Goal: Transaction & Acquisition: Purchase product/service

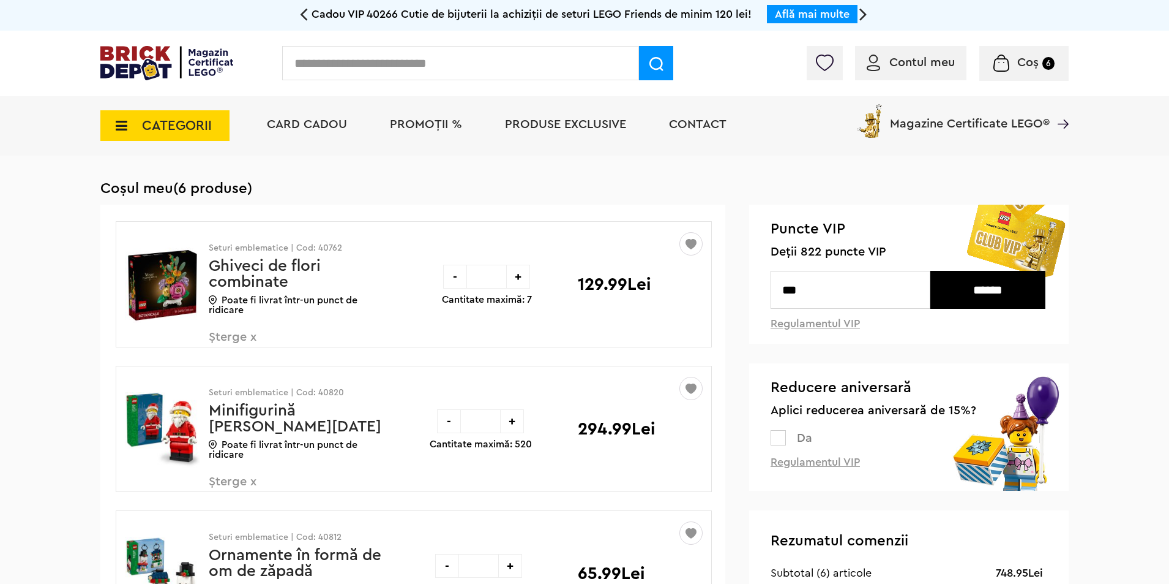
drag, startPoint x: 73, startPoint y: 189, endPoint x: 1119, endPoint y: 426, distance: 1072.2
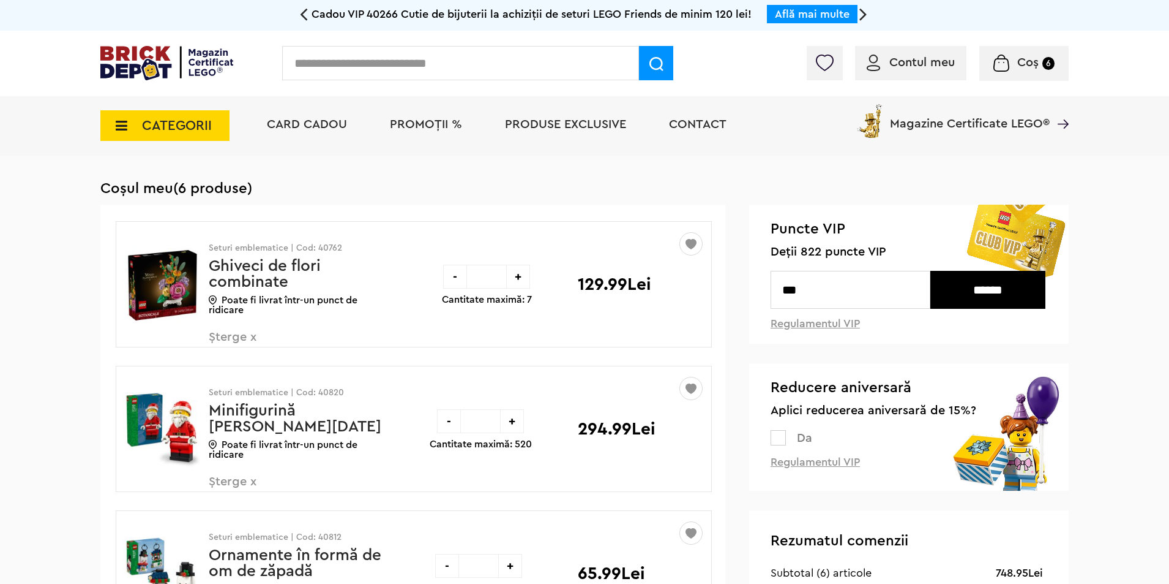
drag, startPoint x: 98, startPoint y: 190, endPoint x: 330, endPoint y: 200, distance: 232.2
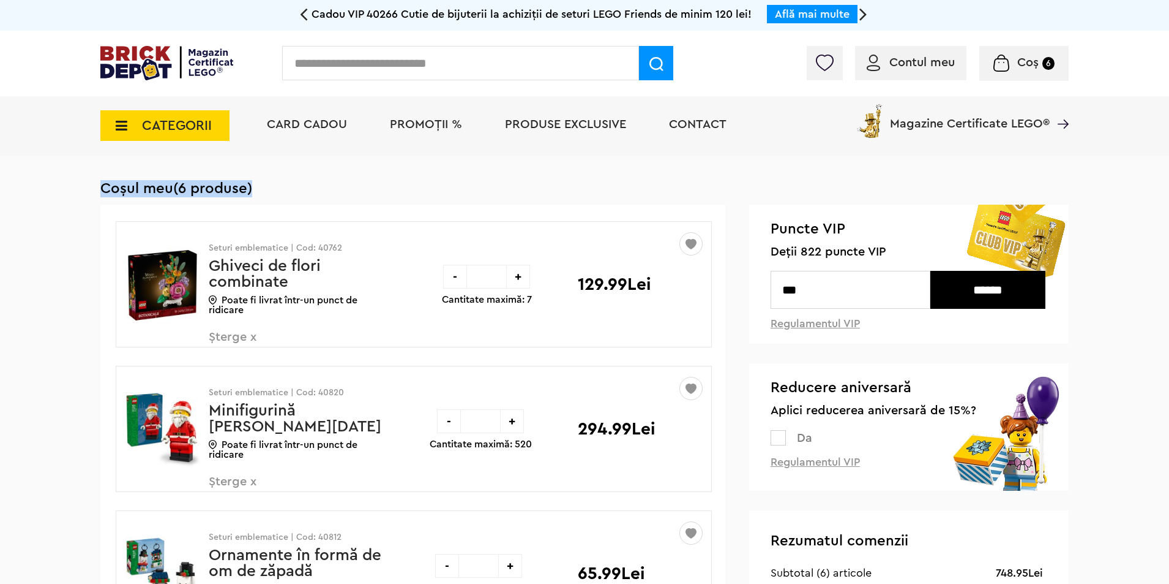
click at [107, 190] on h1 "Coșul meu (6 produse)" at bounding box center [584, 188] width 969 height 17
drag, startPoint x: 100, startPoint y: 187, endPoint x: 298, endPoint y: 200, distance: 197.5
click at [293, 192] on h1 "Coșul meu (6 produse)" at bounding box center [584, 188] width 969 height 17
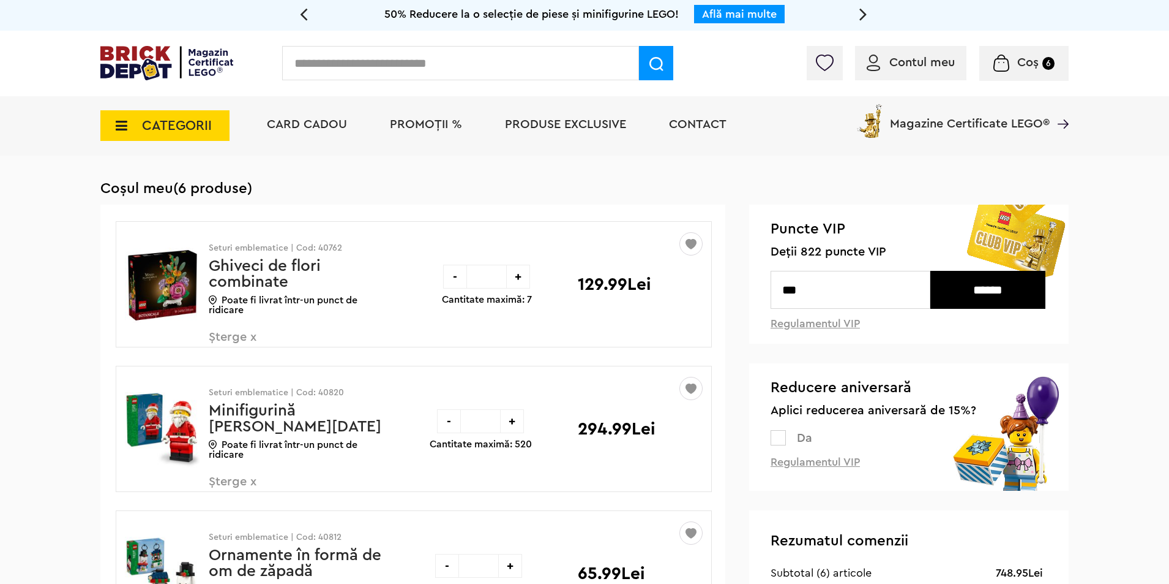
click at [479, 67] on input "text" at bounding box center [460, 63] width 357 height 34
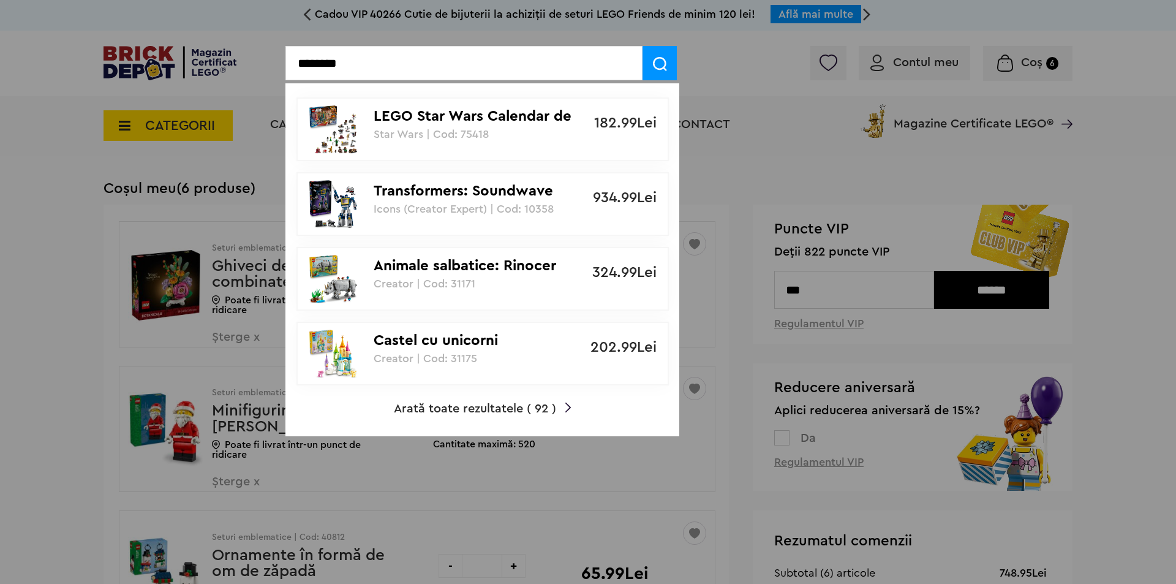
type input "*******"
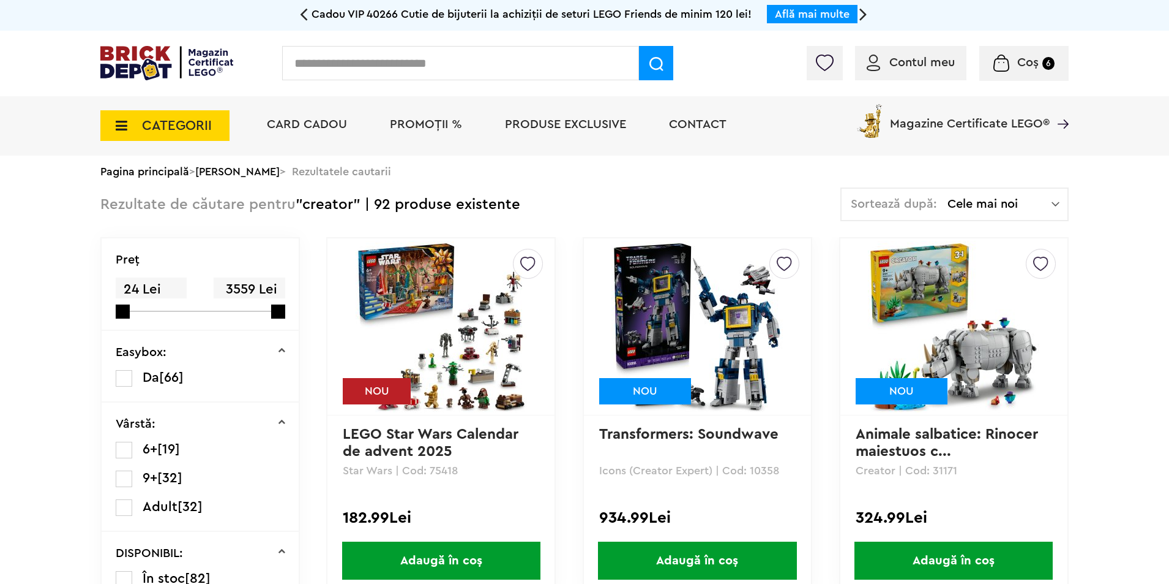
click at [1054, 206] on img at bounding box center [1056, 204] width 8 height 12
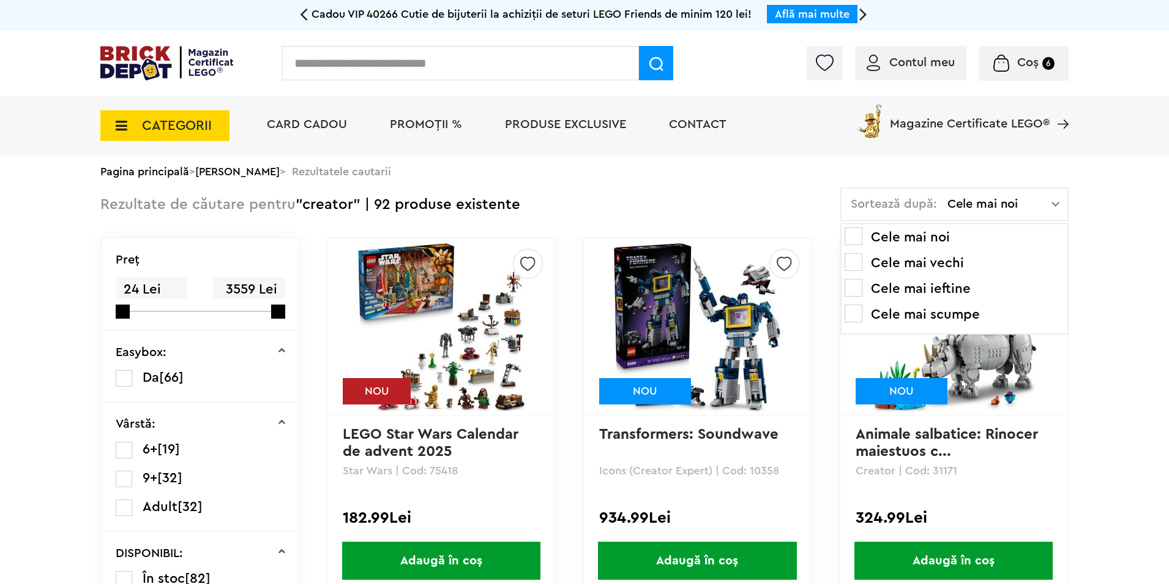
click at [946, 293] on li "Cele mai ieftine" at bounding box center [955, 289] width 220 height 20
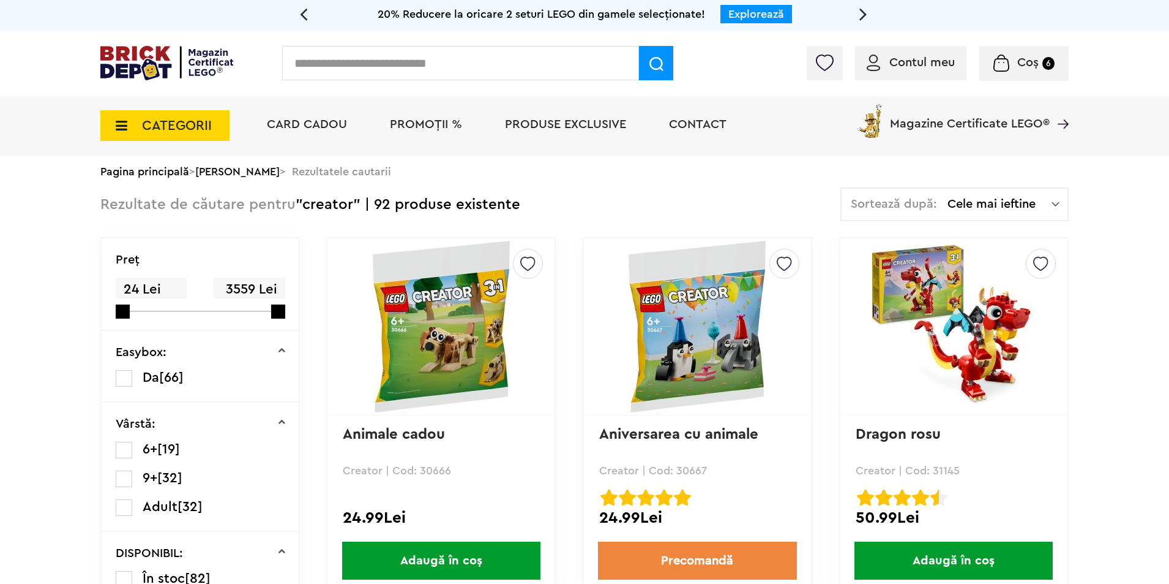
click at [789, 261] on img at bounding box center [784, 260] width 15 height 22
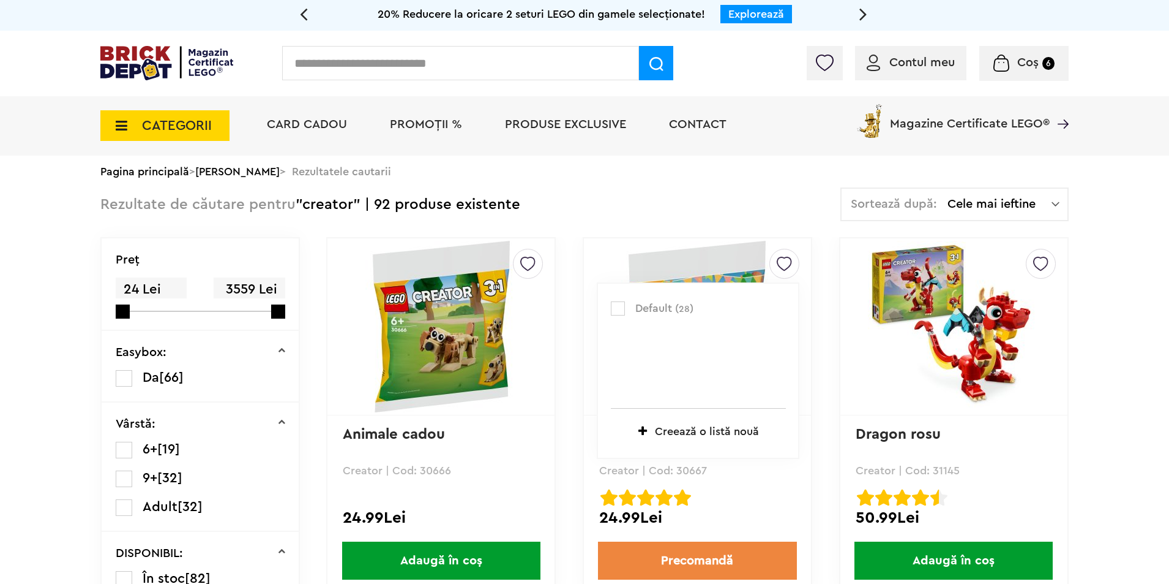
click at [618, 310] on label at bounding box center [618, 308] width 14 height 14
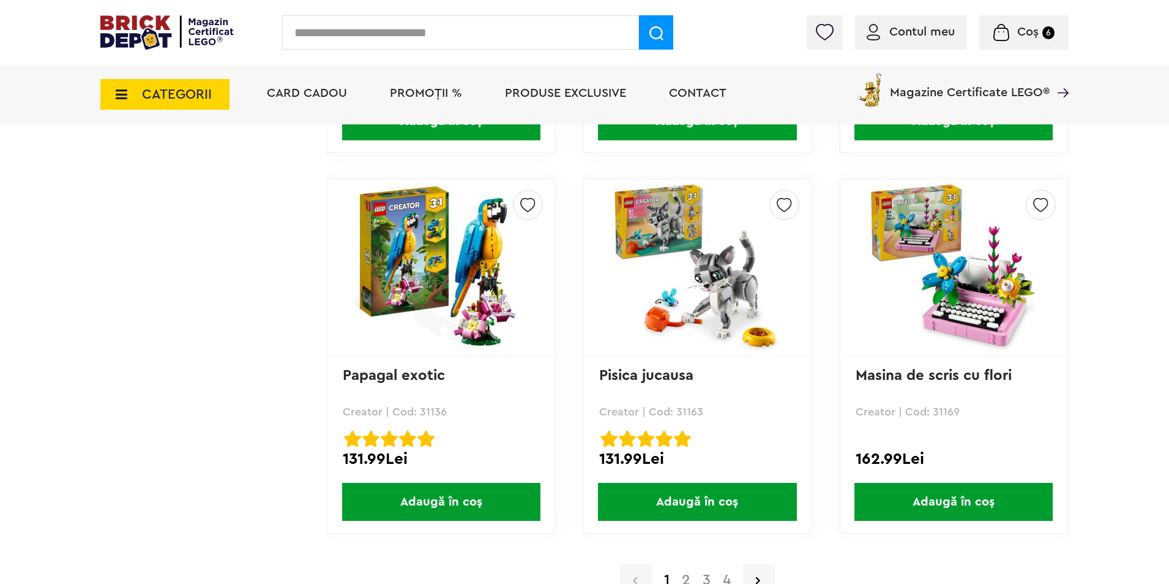
scroll to position [3122, 0]
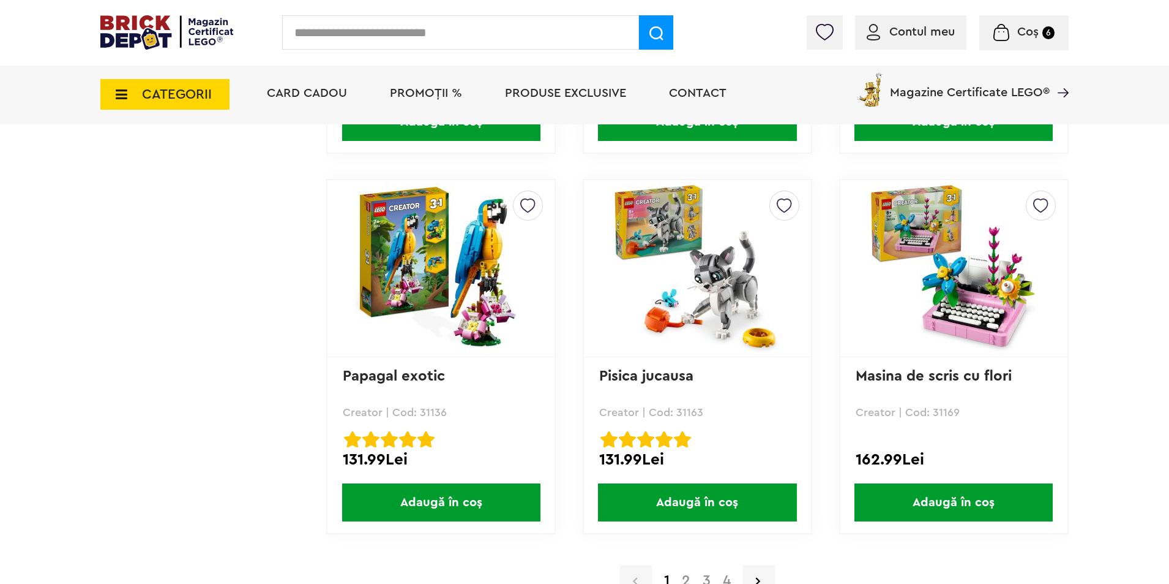
click at [1025, 29] on span "Coș" at bounding box center [1028, 32] width 21 height 12
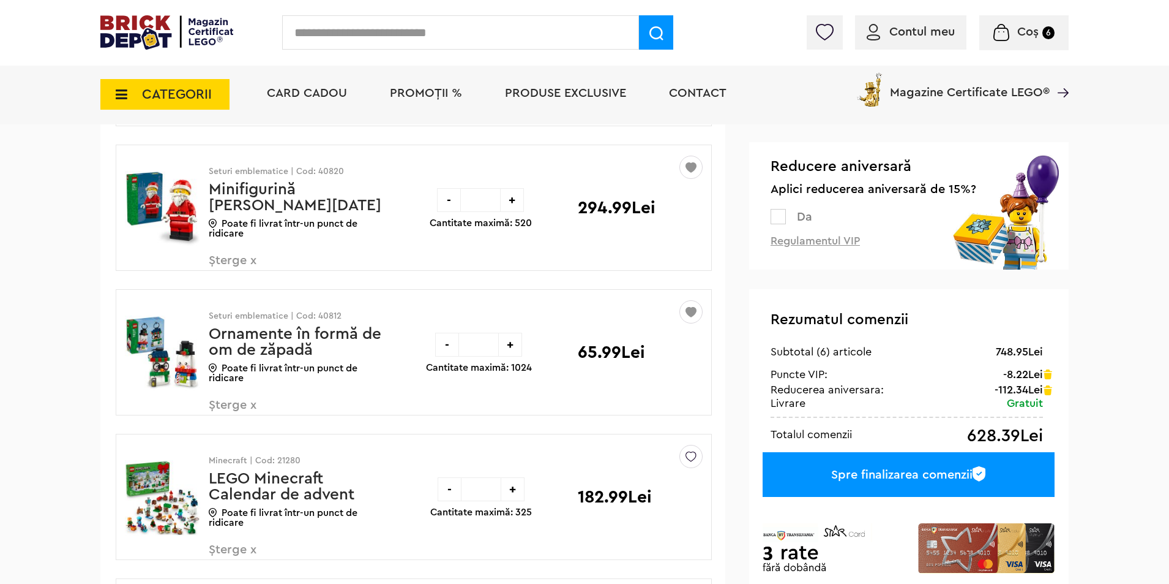
scroll to position [244, 0]
click at [940, 482] on div "Spre finalizarea comenzii" at bounding box center [909, 473] width 292 height 45
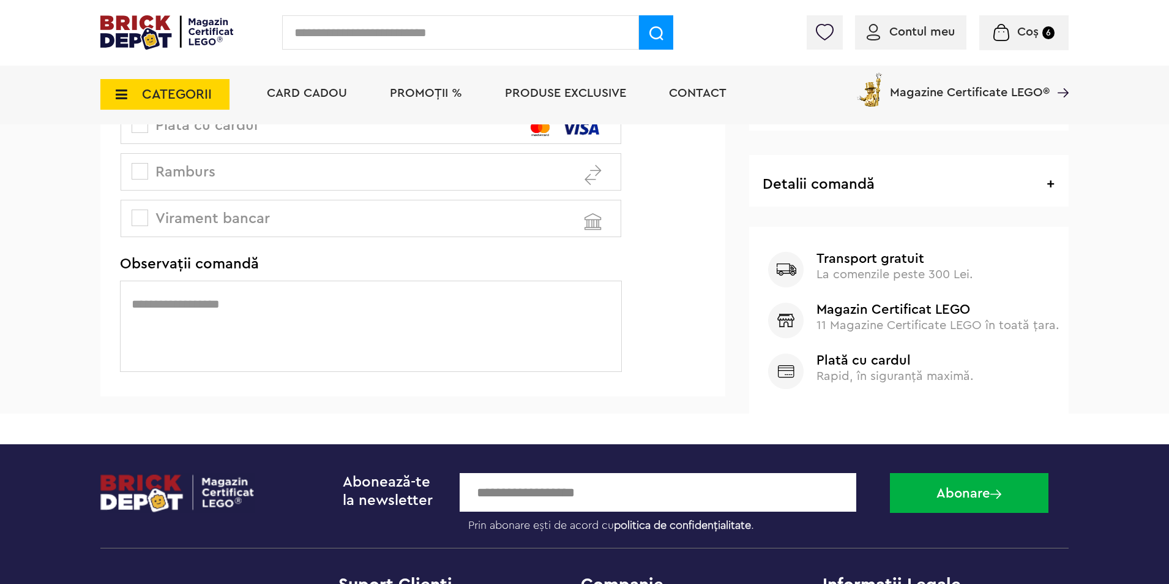
click at [387, 309] on textarea at bounding box center [371, 325] width 502 height 91
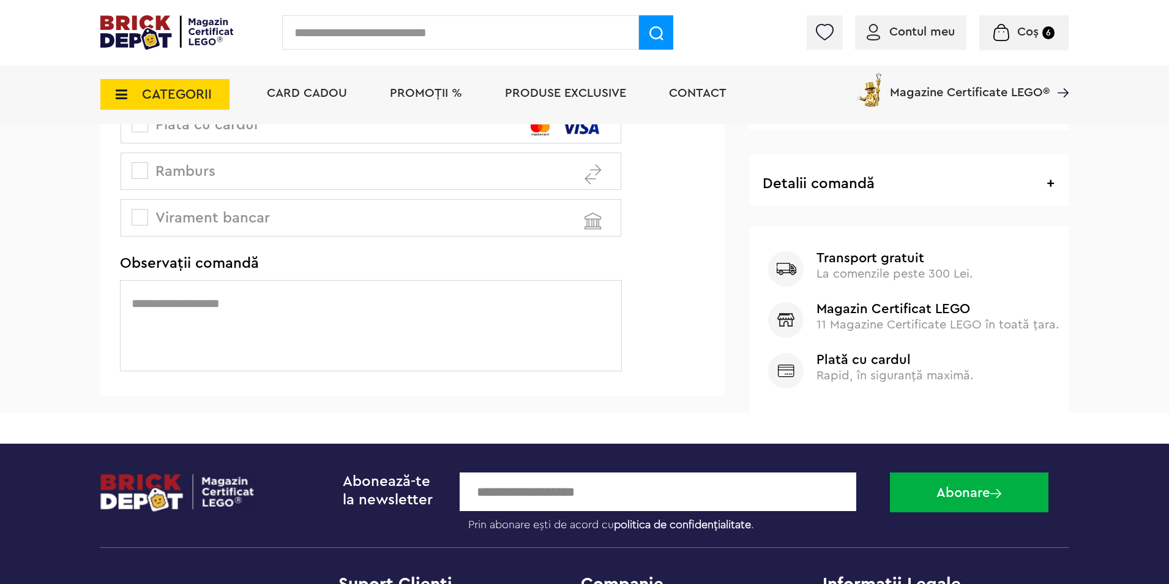
paste textarea "**********"
type textarea "**********"
drag, startPoint x: 575, startPoint y: 303, endPoint x: 103, endPoint y: 295, distance: 472.2
click at [103, 295] on form "Curier rapid Alege un punct de ridicare Ridicare din magazin Alege un punct de …" at bounding box center [367, 52] width 535 height 489
click at [362, 310] on textarea at bounding box center [371, 325] width 502 height 91
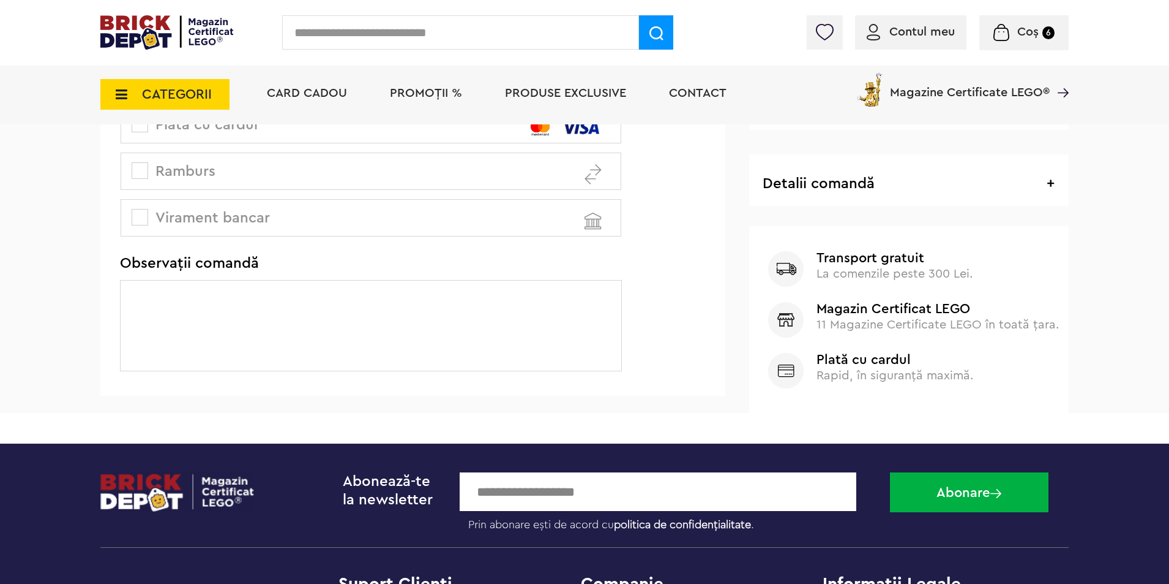
paste textarea "**********"
click at [132, 308] on textarea "**********" at bounding box center [371, 325] width 502 height 91
click at [443, 304] on textarea "**********" at bounding box center [371, 325] width 502 height 91
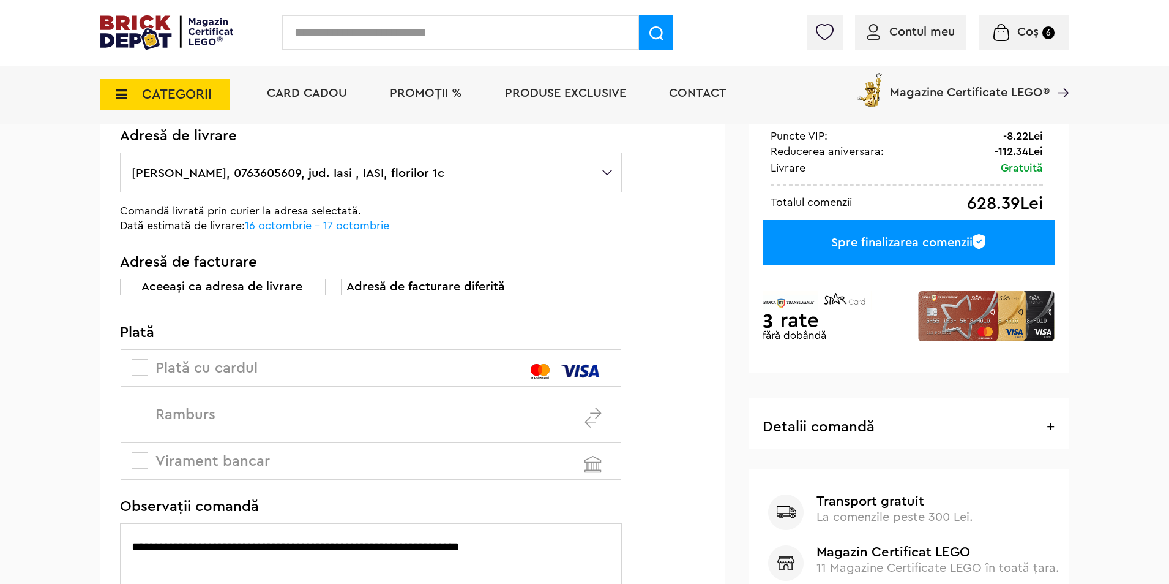
scroll to position [184, 0]
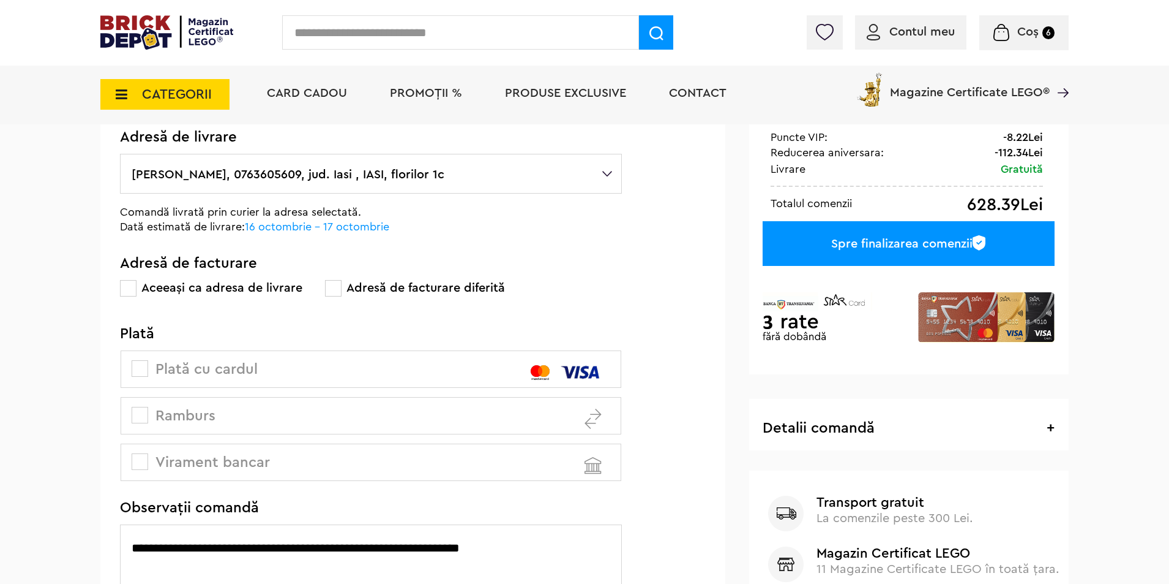
type textarea "**********"
click at [133, 366] on span at bounding box center [140, 368] width 17 height 17
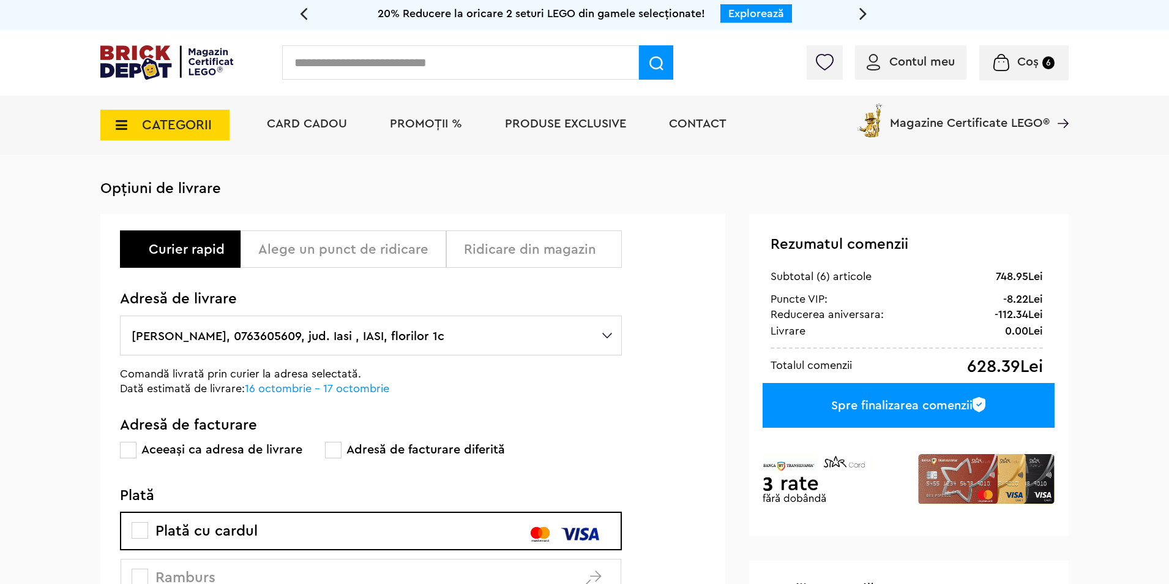
scroll to position [0, 0]
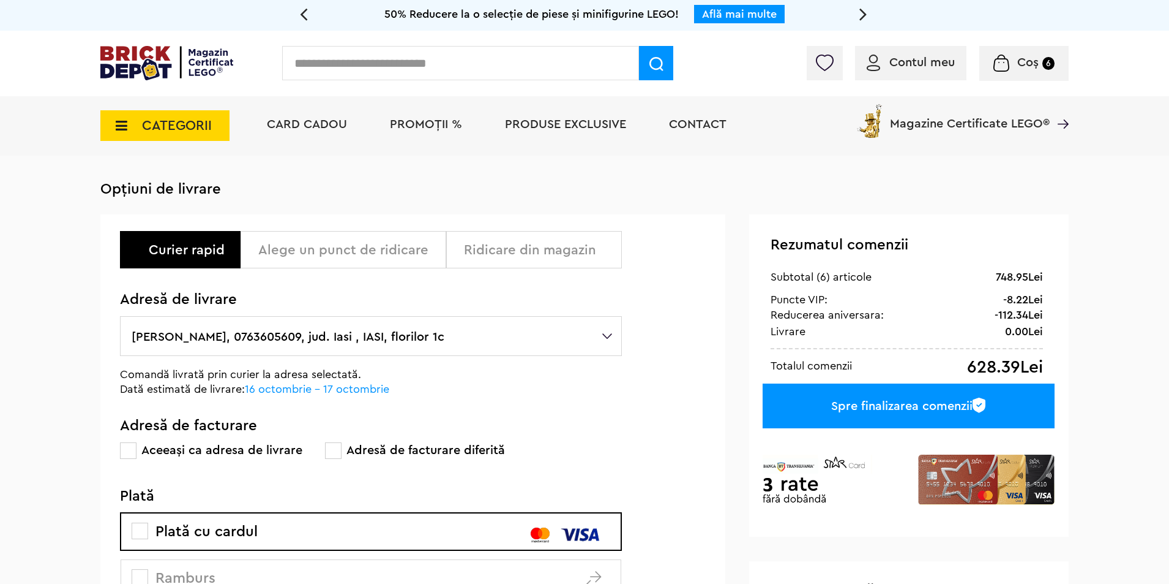
click at [337, 451] on span at bounding box center [333, 450] width 17 height 17
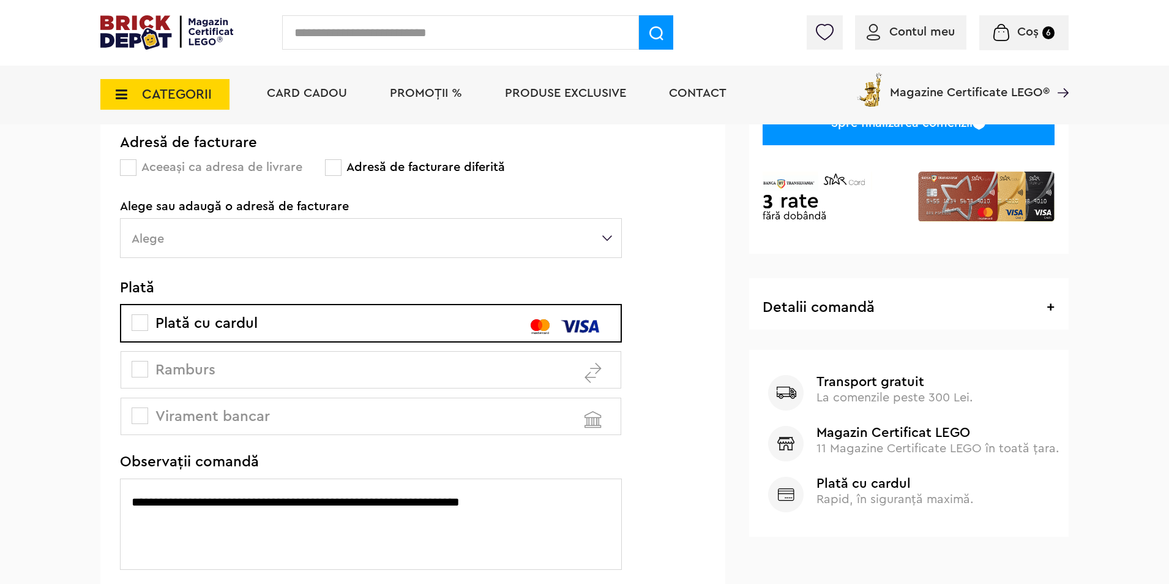
scroll to position [306, 0]
click at [449, 235] on label "Alege" at bounding box center [371, 237] width 502 height 40
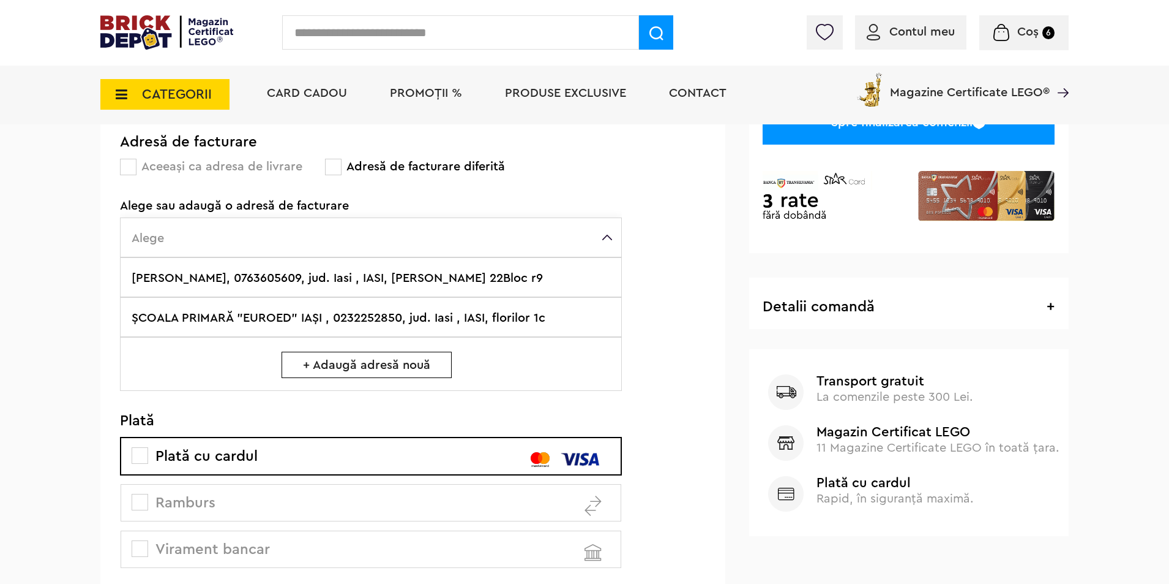
click at [401, 316] on label "ŞCOALA PRIMARĂ "EUROED" IAŞI , 0232252850, jud. Iasi , IASI, florilor 1c" at bounding box center [371, 317] width 502 height 40
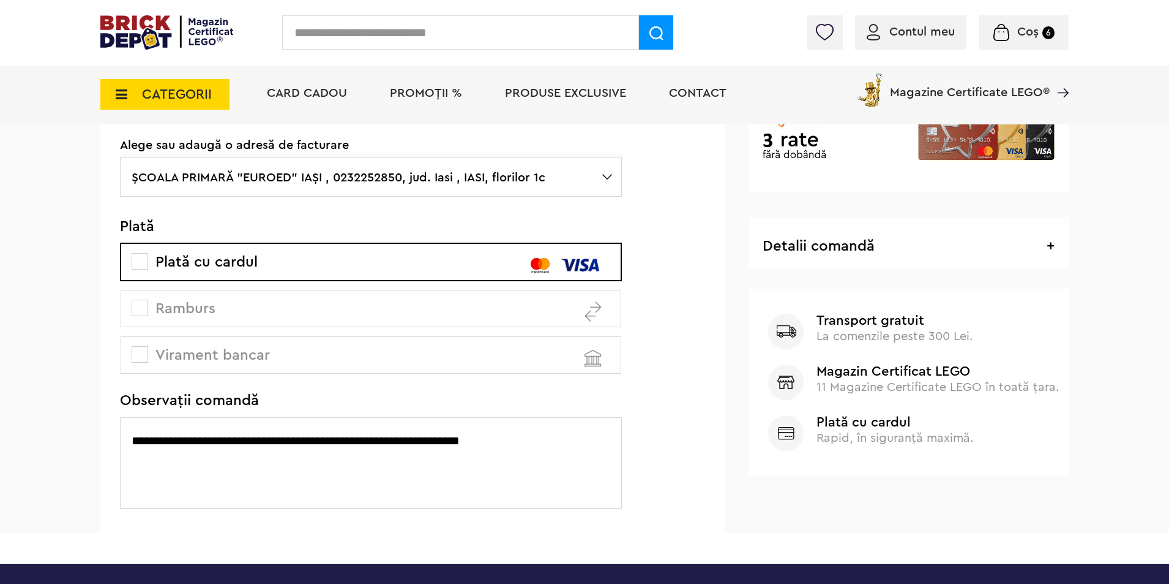
scroll to position [367, 0]
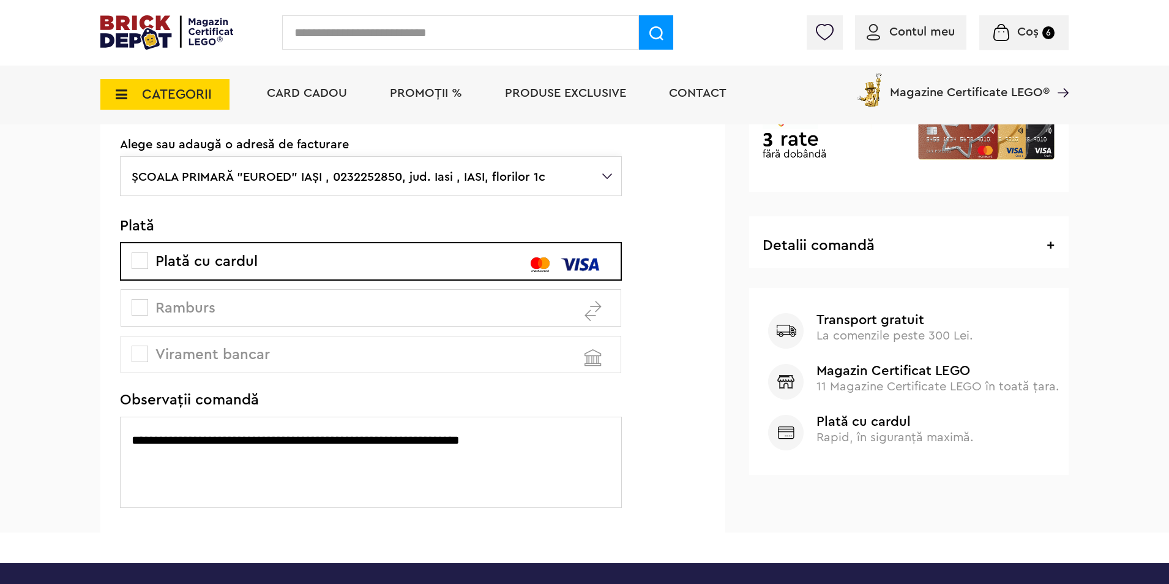
click at [564, 442] on textarea "**********" at bounding box center [371, 461] width 502 height 91
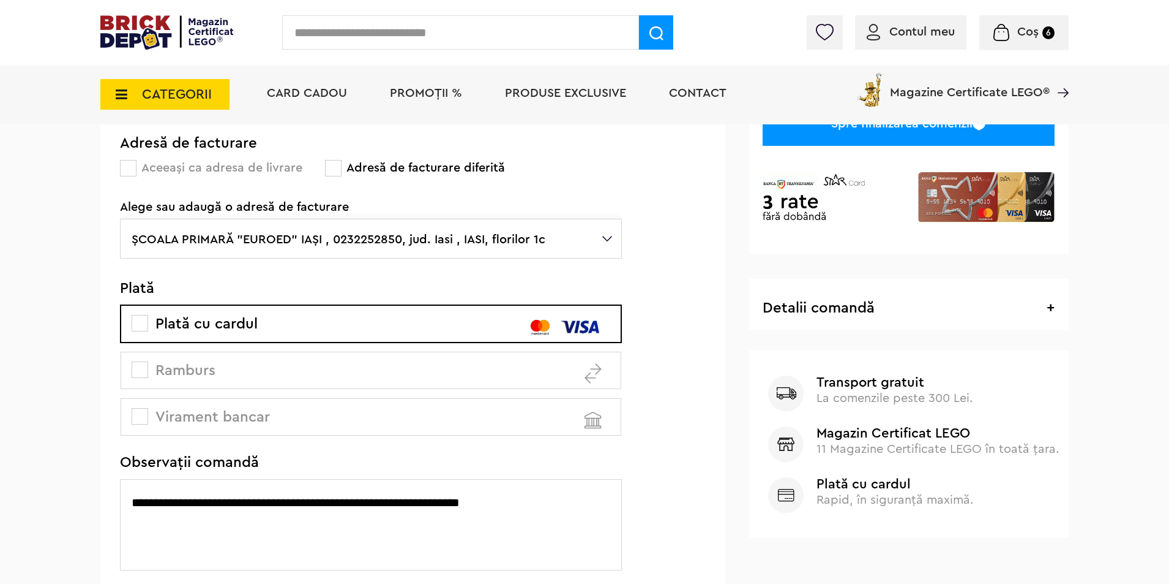
scroll to position [305, 0]
click at [1050, 307] on span "+" at bounding box center [1051, 307] width 8 height 15
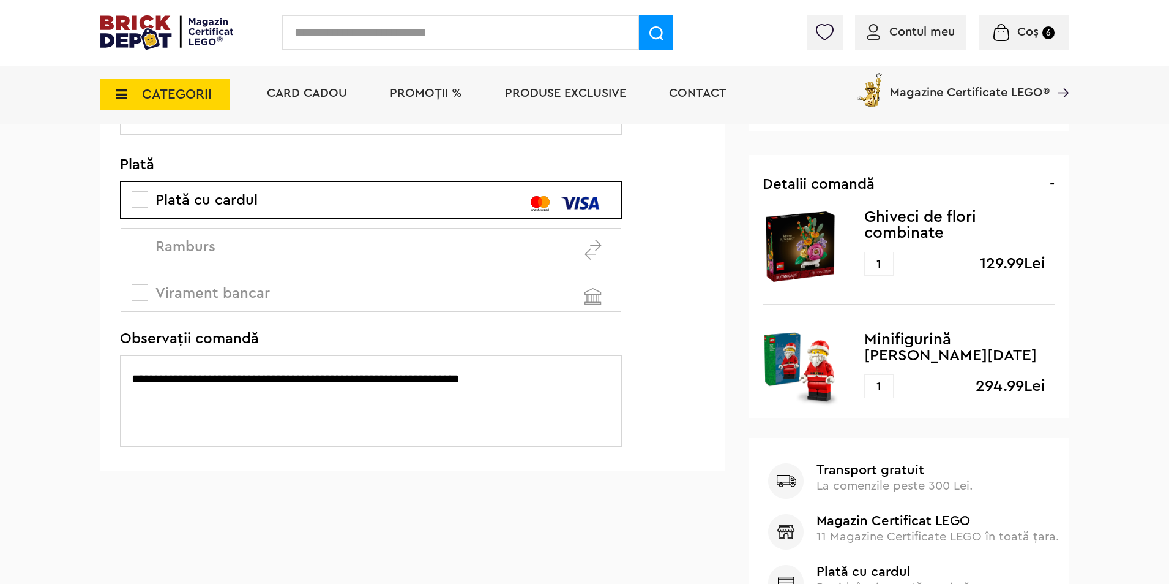
scroll to position [0, 0]
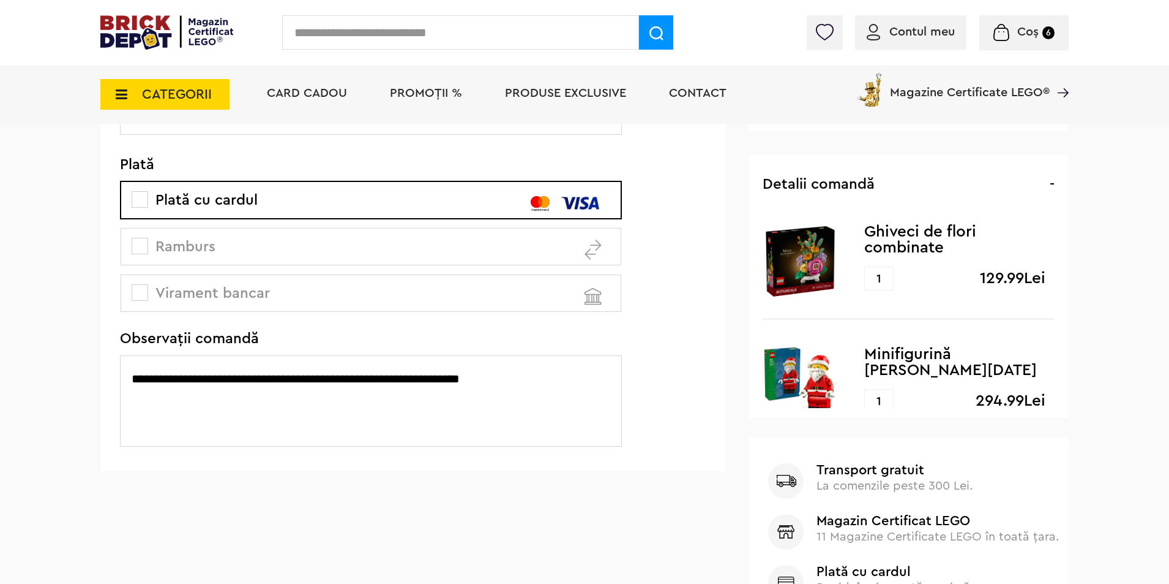
click at [1133, 257] on div "Cadou VIP 40266 Cutie de bijuterii la achiziții de seturi LEGO Friends de minim…" at bounding box center [584, 98] width 1169 height 1053
click at [170, 247] on span "Ramburs" at bounding box center [174, 246] width 81 height 15
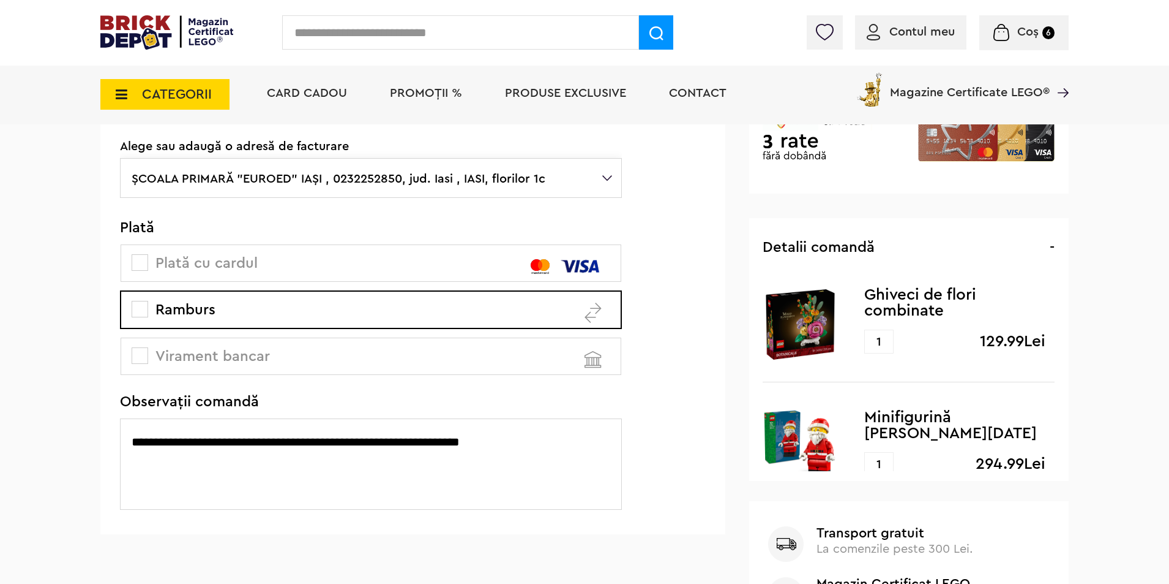
scroll to position [366, 0]
click at [544, 441] on textarea "**********" at bounding box center [371, 463] width 502 height 91
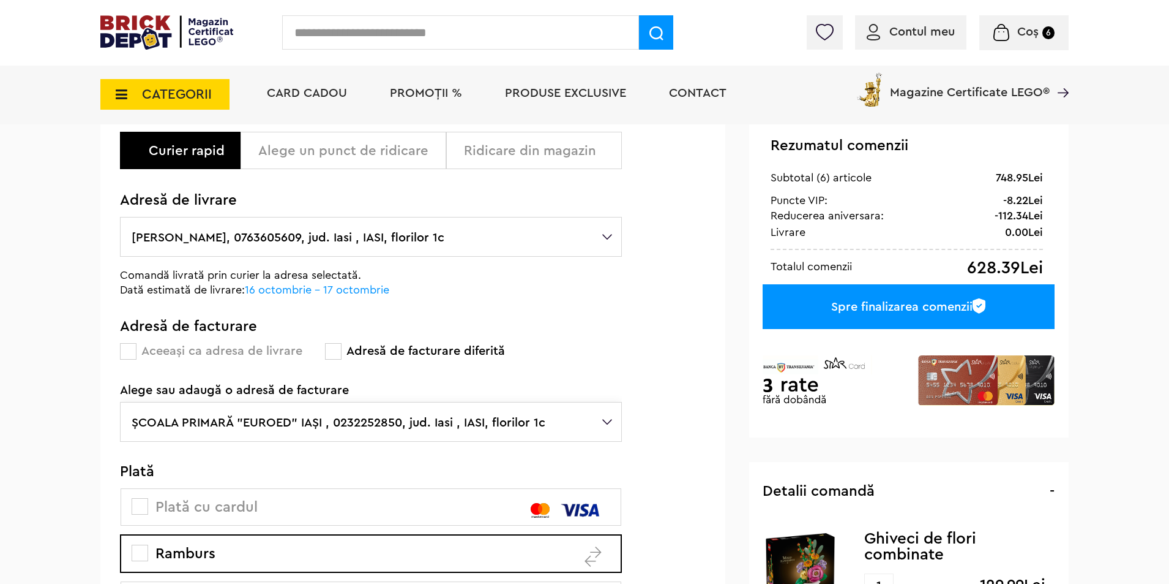
scroll to position [122, 0]
click at [579, 236] on label "stefania matei, 0763605609, jud. Iasi , IASI, florilor 1c" at bounding box center [371, 236] width 502 height 40
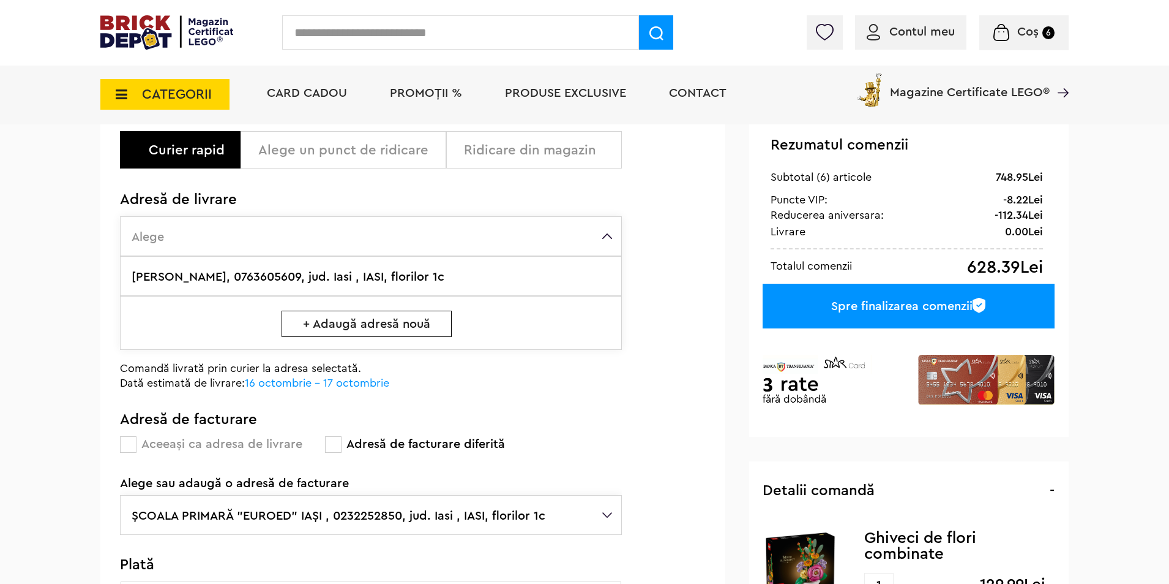
click at [579, 236] on label "Alege" at bounding box center [371, 236] width 502 height 40
click at [547, 269] on label "stefania matei, 0763605609, jud. Iasi , IASI, florilor 1c" at bounding box center [371, 276] width 502 height 40
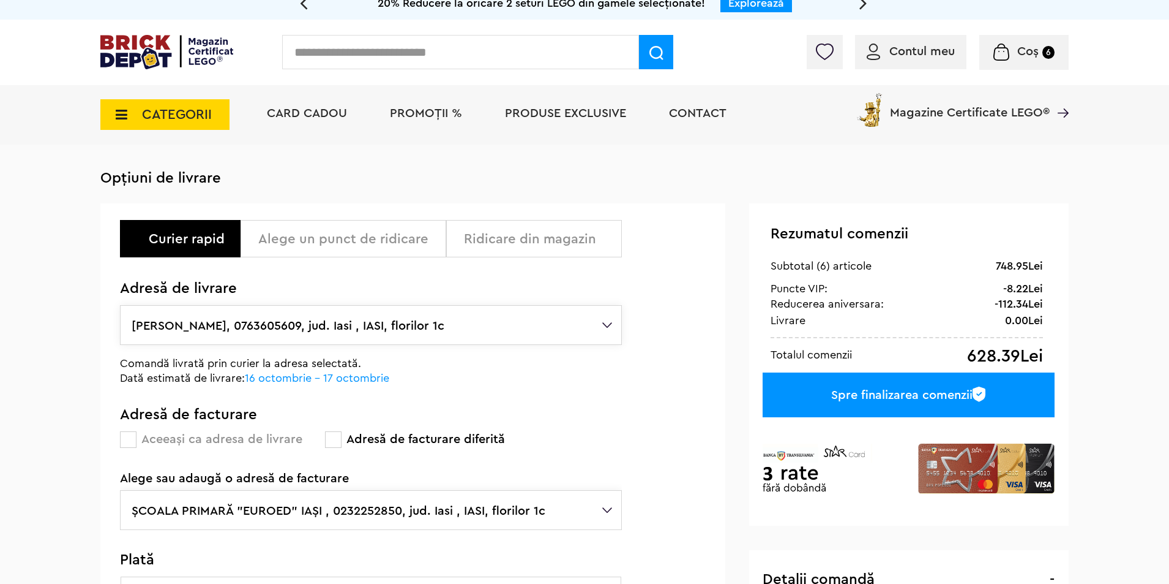
scroll to position [0, 0]
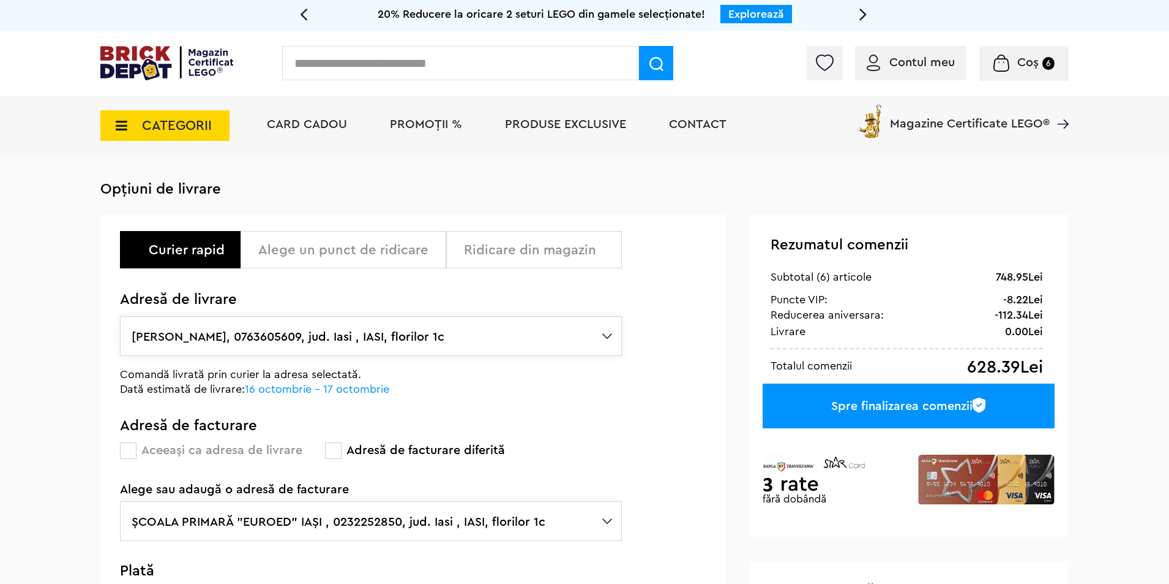
click at [1084, 275] on div "Cadou VIP 40266 Cutie de bijuterii la achiziții de seturi LEGO Friends de minim…" at bounding box center [584, 515] width 1169 height 1031
click at [885, 411] on div "Spre finalizarea comenzii" at bounding box center [909, 405] width 292 height 45
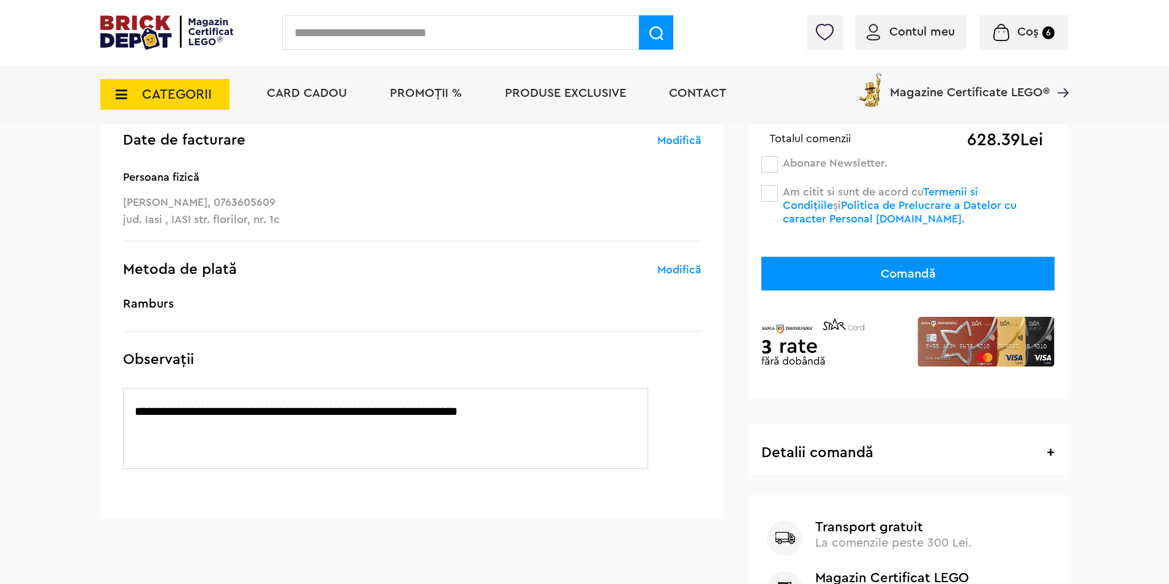
scroll to position [244, 0]
drag, startPoint x: 274, startPoint y: 413, endPoint x: 539, endPoint y: 410, distance: 265.1
click at [539, 410] on textarea "**********" at bounding box center [385, 427] width 525 height 81
click at [564, 415] on textarea "**********" at bounding box center [385, 427] width 525 height 81
click at [419, 411] on textarea "**********" at bounding box center [385, 427] width 525 height 81
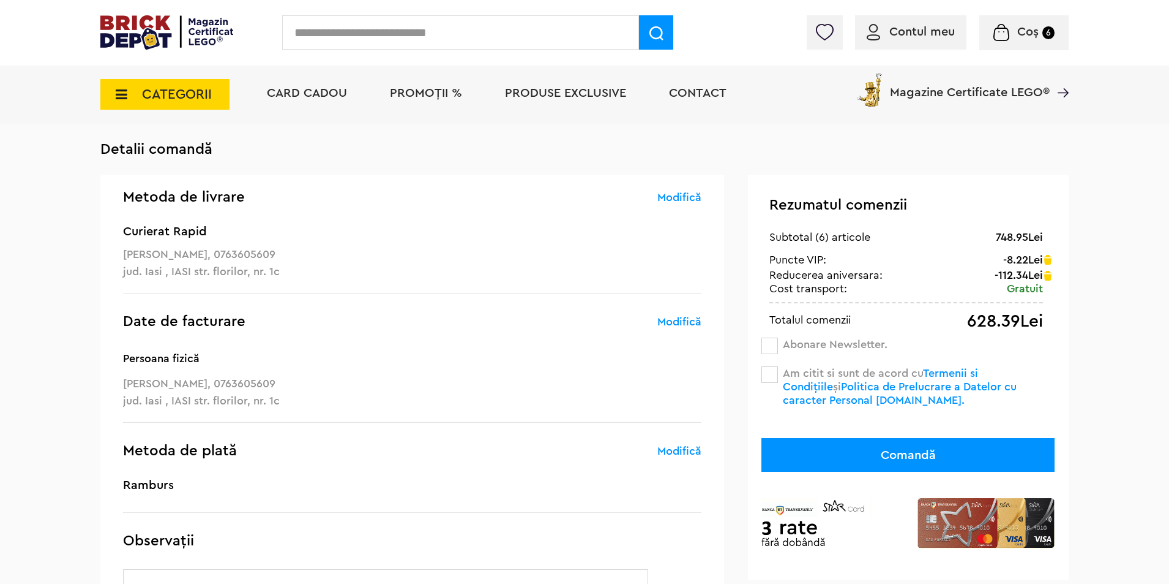
scroll to position [61, 0]
type textarea "**********"
click at [770, 346] on span at bounding box center [770, 346] width 17 height 17
click at [1094, 375] on div "Cadou VIP 40266 Cutie de bijuterii la achiziții de seturi LEGO Friends de minim…" at bounding box center [584, 416] width 1169 height 955
click at [772, 381] on span at bounding box center [770, 375] width 17 height 17
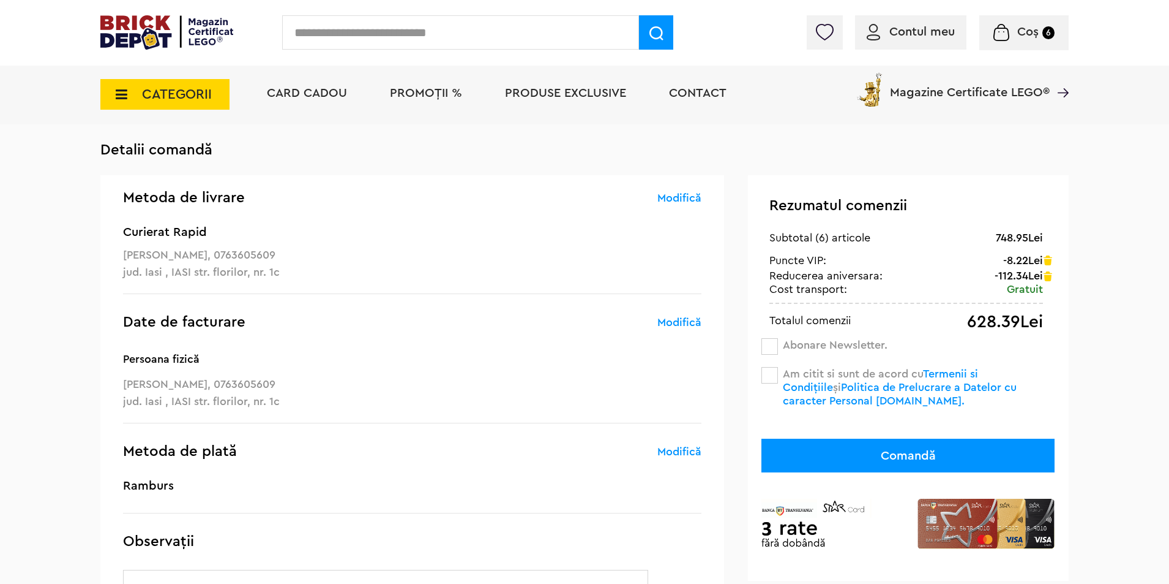
click at [693, 319] on link "Modifică" at bounding box center [680, 322] width 44 height 15
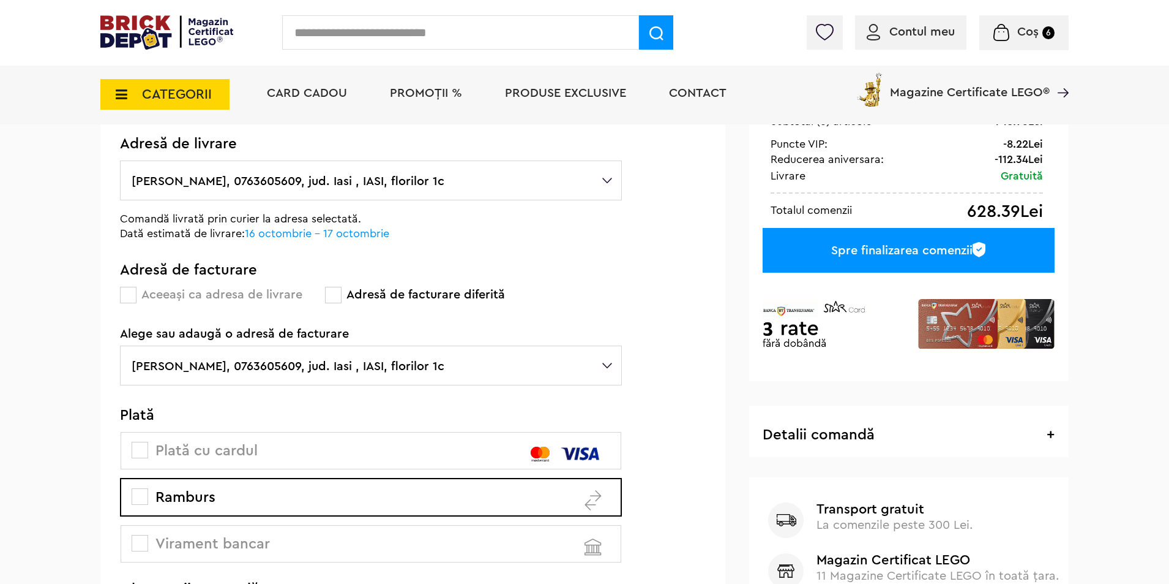
click at [468, 370] on label "[PERSON_NAME], 0763605609, jud. Iasi , IASI, florilor 1c" at bounding box center [371, 365] width 502 height 40
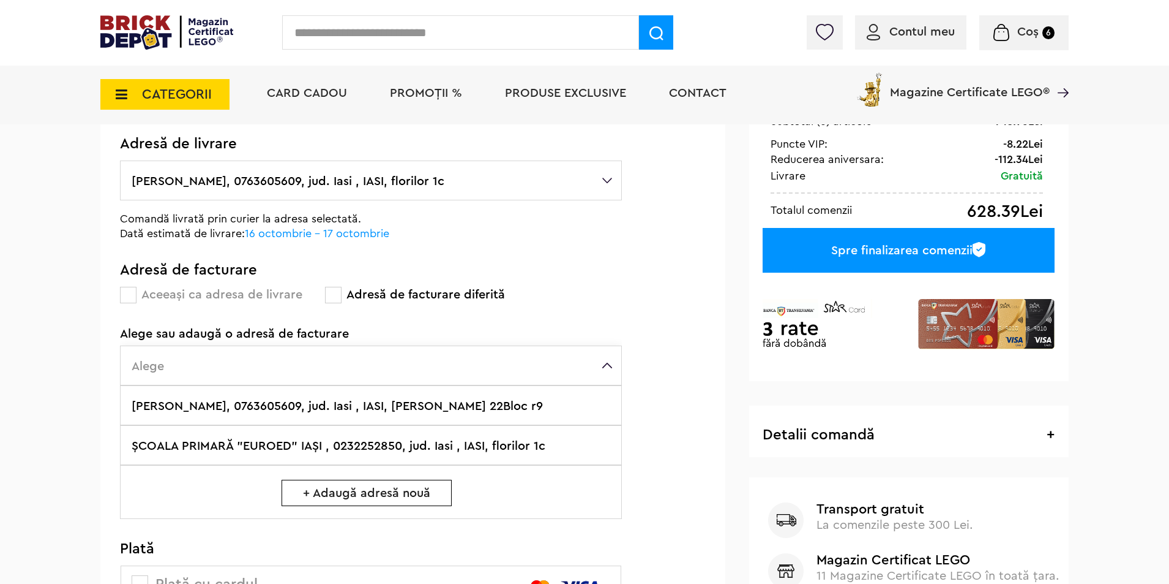
click at [403, 456] on label "ŞCOALA PRIMARĂ "EUROED" IAŞI , 0232252850, jud. Iasi , IASI, florilor 1c" at bounding box center [371, 445] width 502 height 40
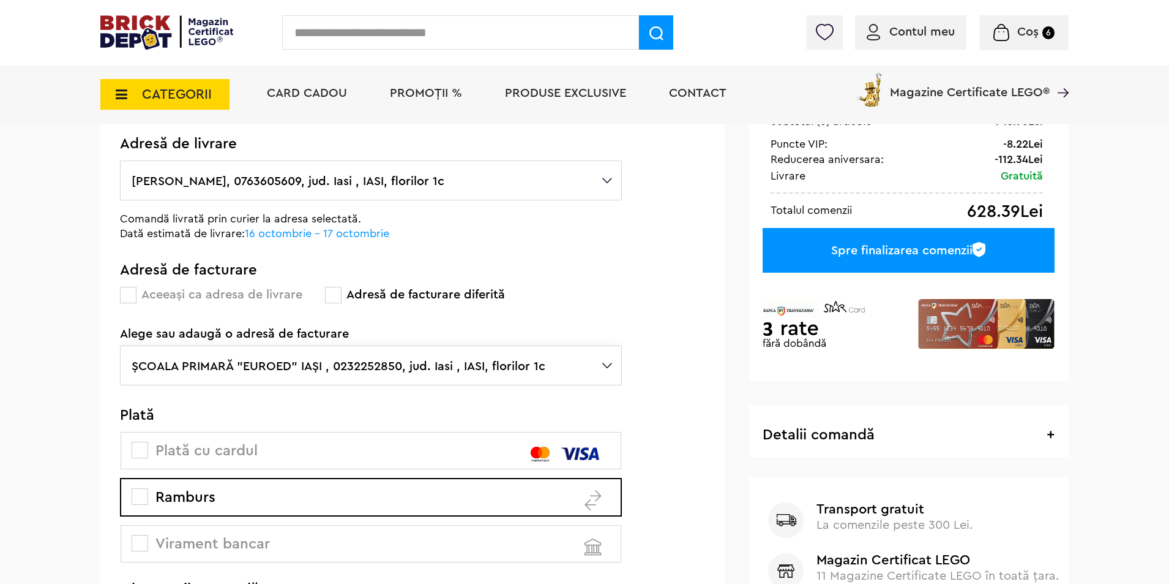
click at [910, 249] on div "Spre finalizarea comenzii" at bounding box center [909, 250] width 292 height 45
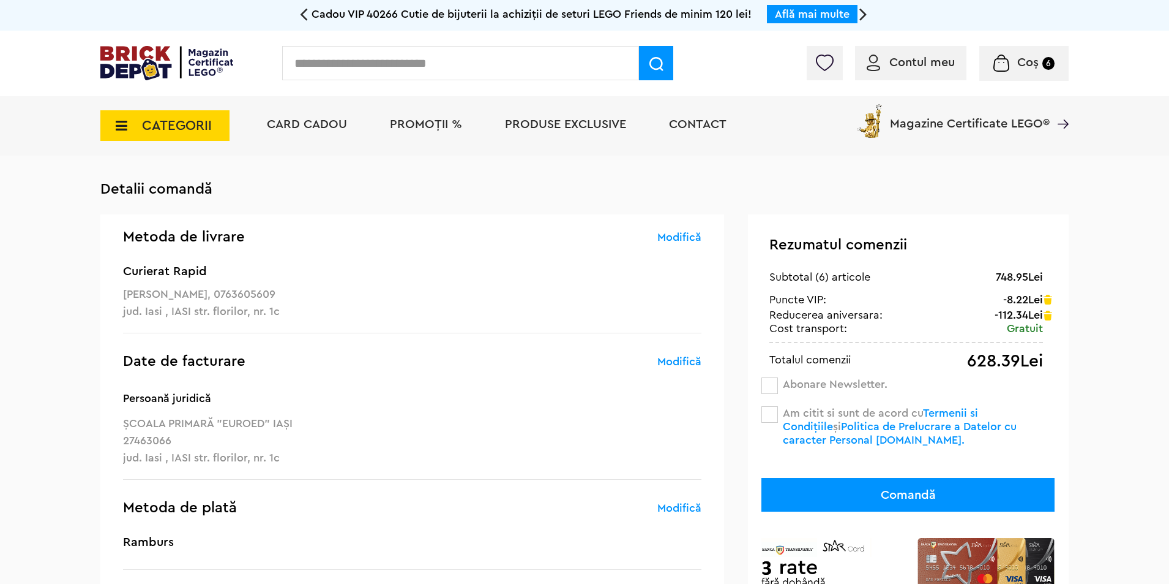
click at [765, 386] on span at bounding box center [770, 385] width 17 height 17
click at [768, 412] on span at bounding box center [770, 414] width 17 height 17
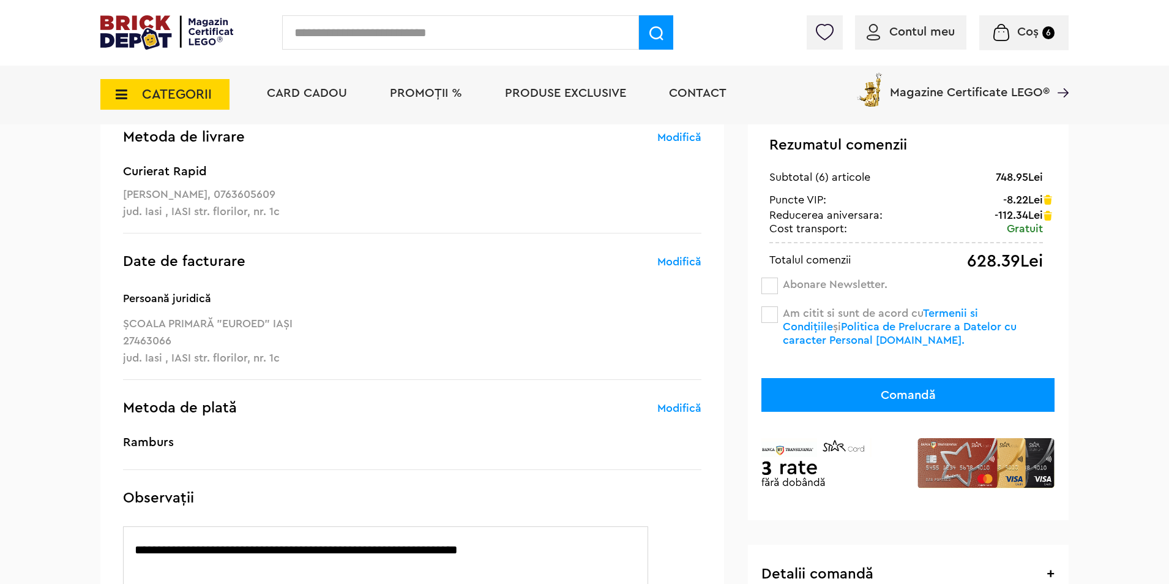
scroll to position [122, 0]
click at [970, 397] on button "Comandă" at bounding box center [908, 394] width 293 height 34
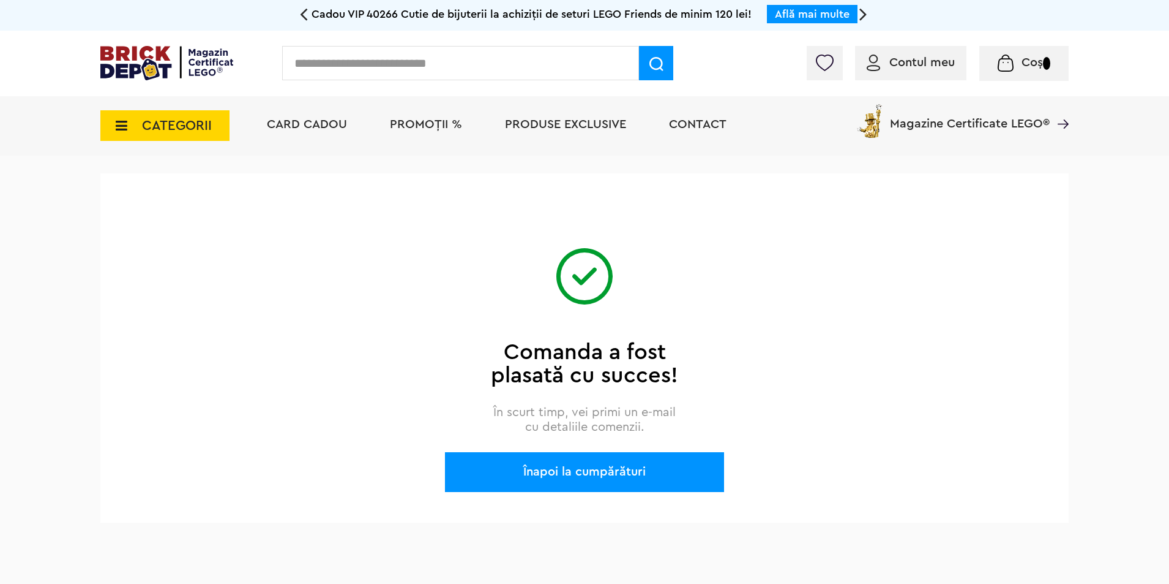
click at [1112, 311] on div "Cadou VIP 40266 Cutie de bijuterii la achiziții de seturi LEGO Friends de minim…" at bounding box center [584, 292] width 1169 height 584
click at [440, 124] on span "PROMOȚII %" at bounding box center [426, 124] width 72 height 12
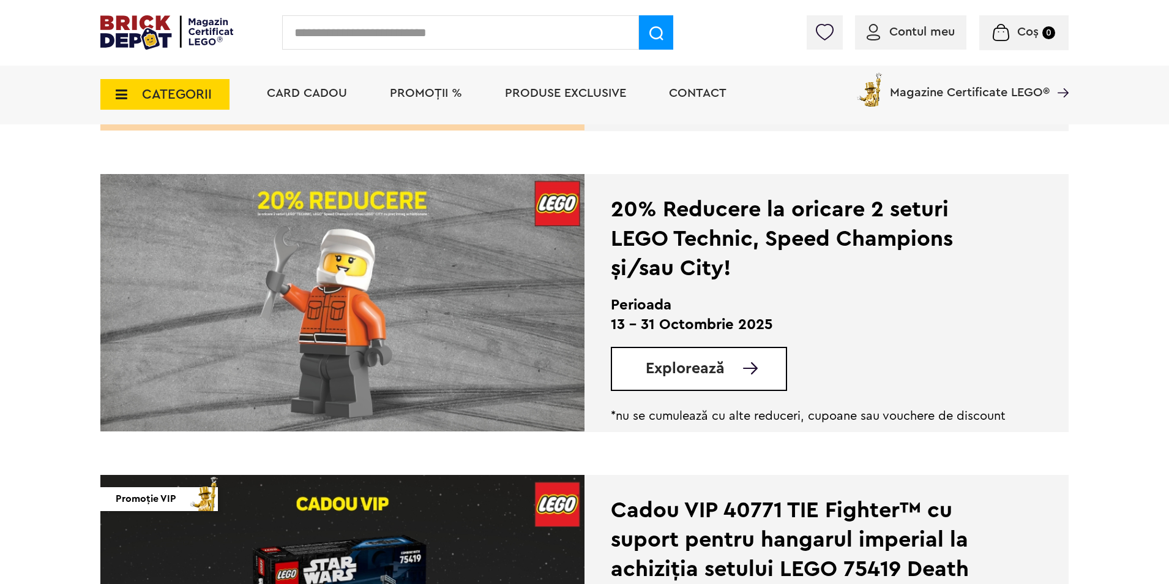
scroll to position [550, 0]
click at [735, 361] on link "Explorează" at bounding box center [716, 367] width 140 height 15
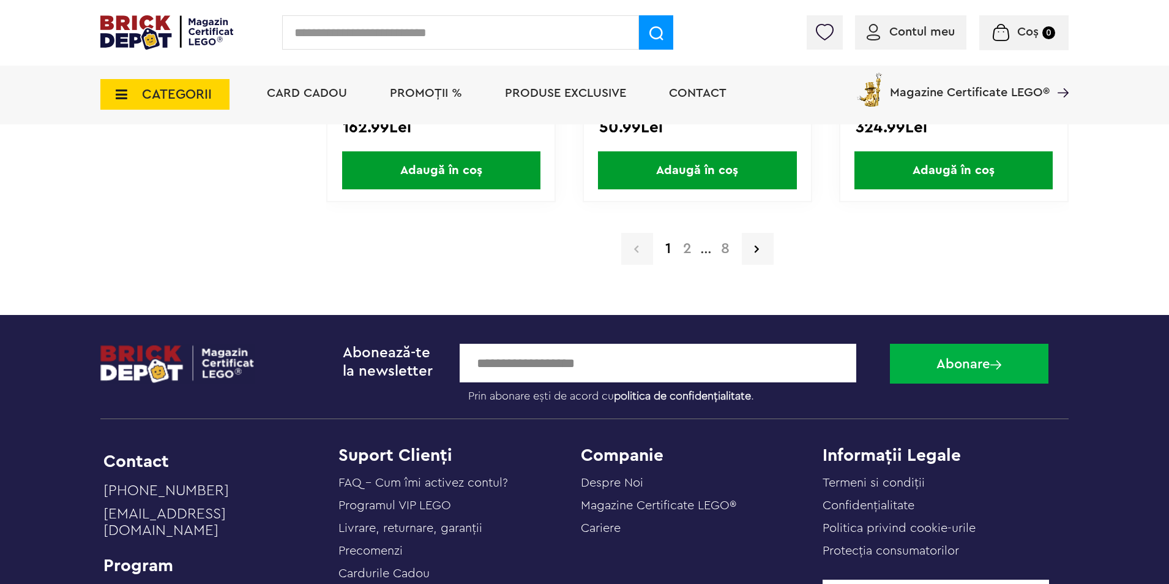
scroll to position [2694, 0]
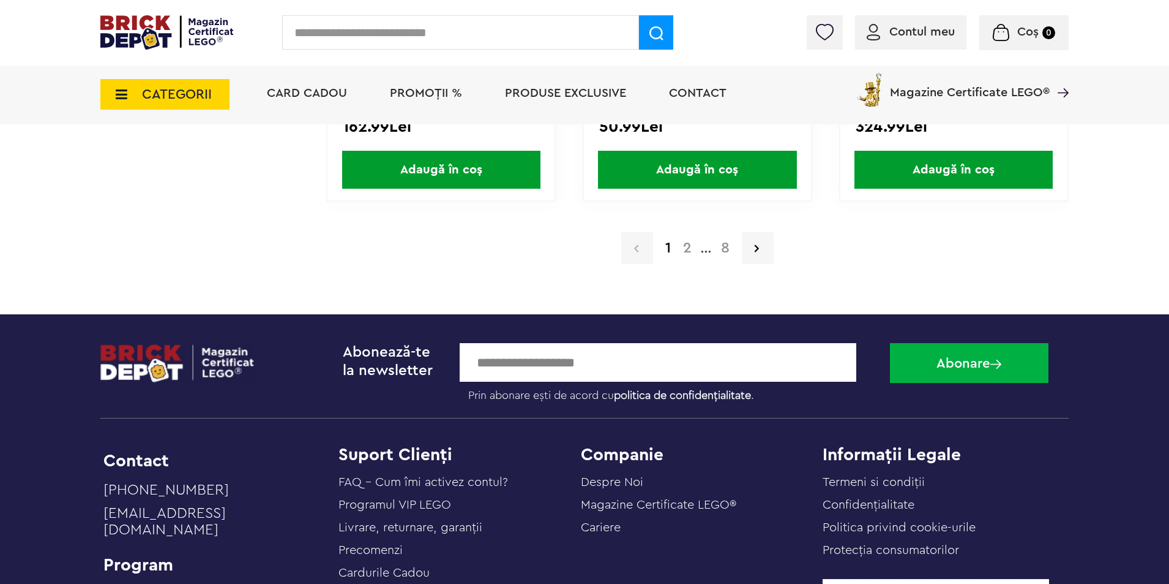
click at [682, 248] on a=LEGO%20Technic&lego=1&order=1&page=2"] "2" at bounding box center [687, 248] width 21 height 15
